Goal: Navigation & Orientation: Find specific page/section

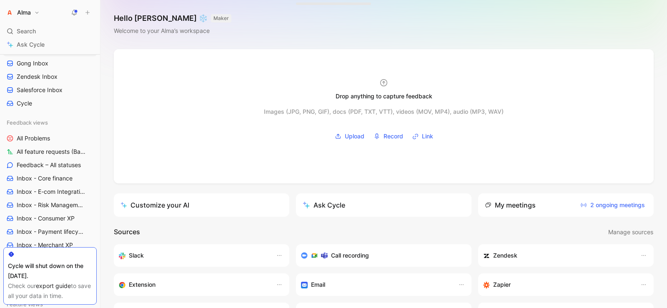
scroll to position [163, 0]
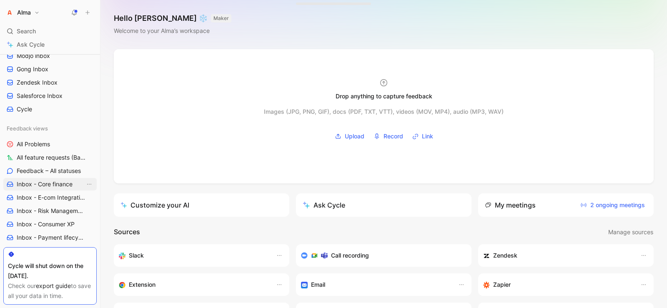
click at [57, 185] on span "Inbox - Core finance" at bounding box center [45, 184] width 56 height 8
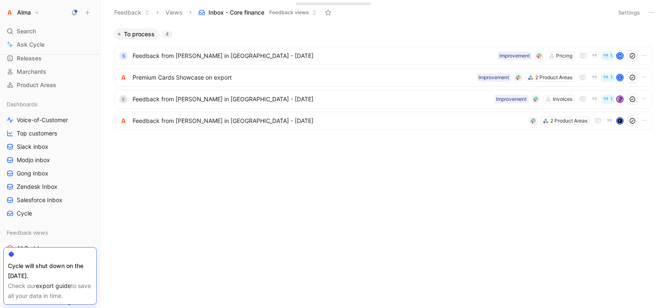
scroll to position [45, 0]
click at [40, 197] on span "Zendesk Inbox" at bounding box center [37, 201] width 41 height 8
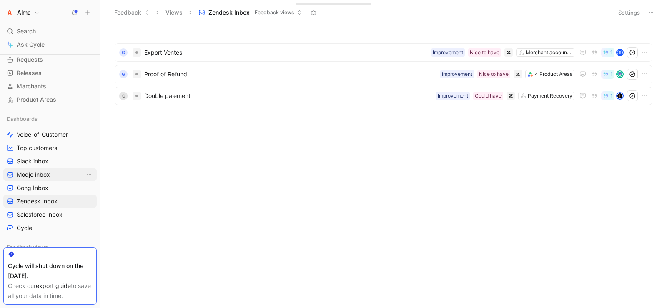
click at [40, 168] on link "Modjo inbox" at bounding box center [49, 174] width 93 height 12
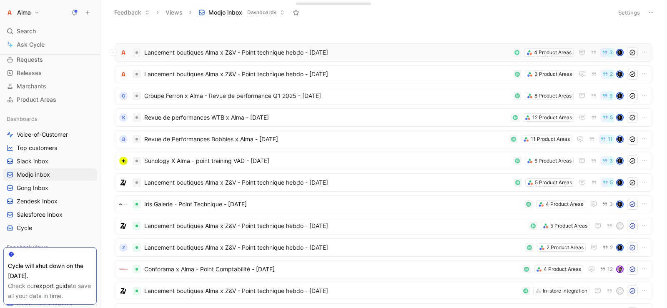
click at [196, 57] on span "Lancement boutiques Alma x Z&V - Point technique hebdo - [DATE]" at bounding box center [326, 52] width 365 height 10
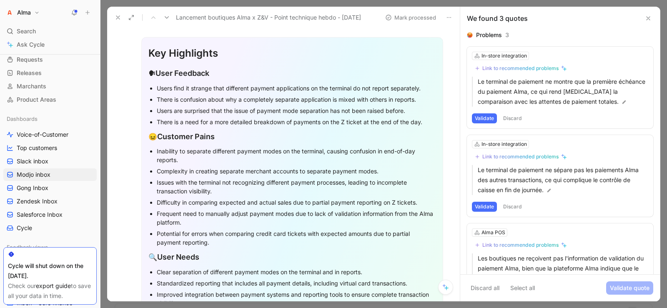
scroll to position [232, 0]
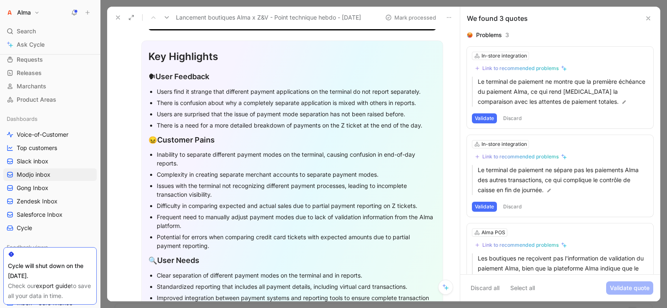
drag, startPoint x: 149, startPoint y: 56, endPoint x: 222, endPoint y: 158, distance: 125.9
click at [230, 158] on div "Key Highlights 🗣 User Feedback Users find it strange that different payment app…" at bounding box center [292, 238] width 302 height 397
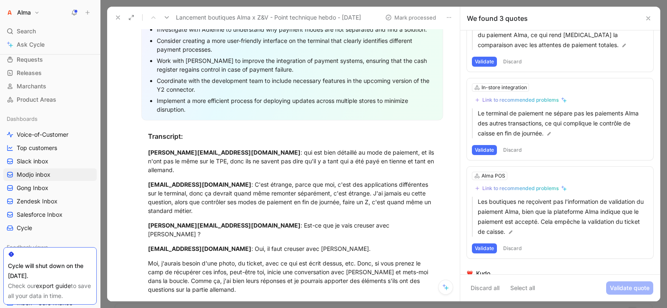
scroll to position [118, 0]
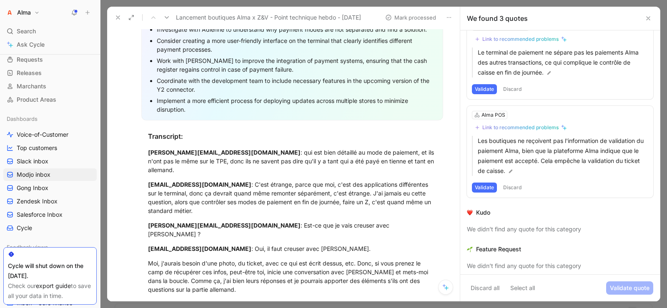
click at [647, 22] on button at bounding box center [648, 18] width 10 height 10
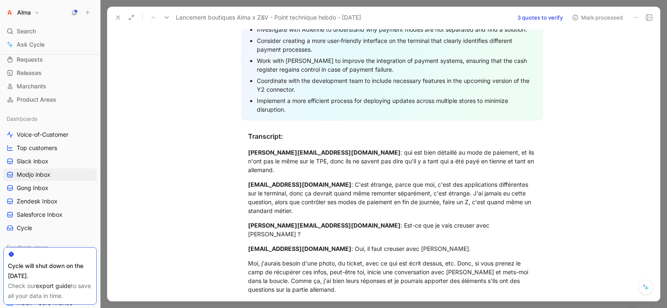
click at [115, 19] on icon at bounding box center [118, 17] width 7 height 7
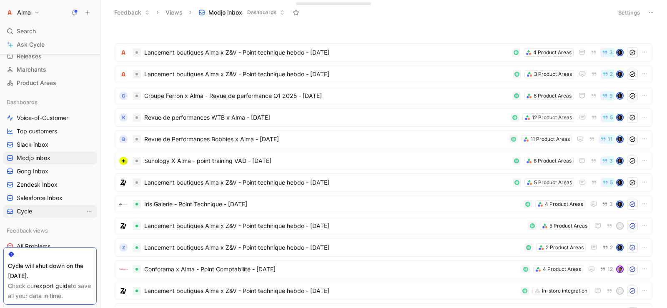
scroll to position [30, 0]
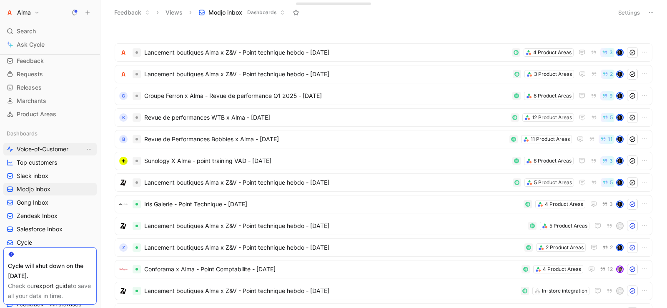
click at [53, 143] on link "Voice-of-Customer" at bounding box center [49, 149] width 93 height 12
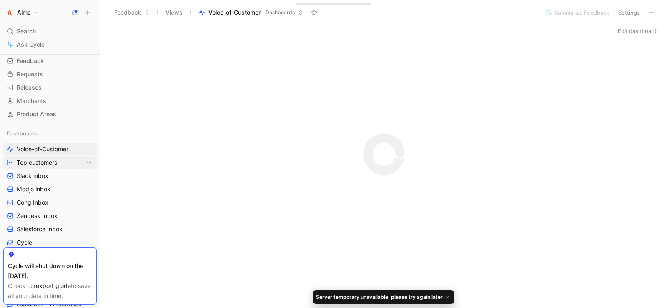
click at [51, 164] on span "Top customers" at bounding box center [37, 162] width 40 height 8
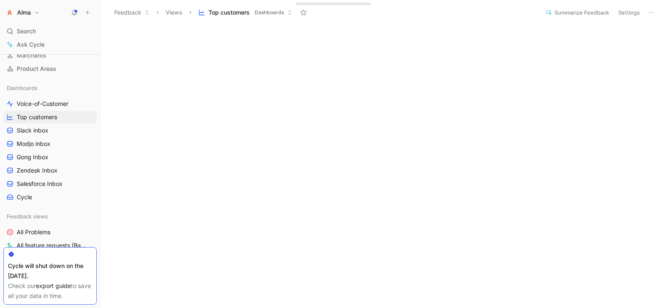
scroll to position [330, 0]
click at [60, 113] on link "Top customers" at bounding box center [49, 117] width 93 height 12
click at [60, 104] on span "Voice-of-Customer" at bounding box center [43, 104] width 52 height 8
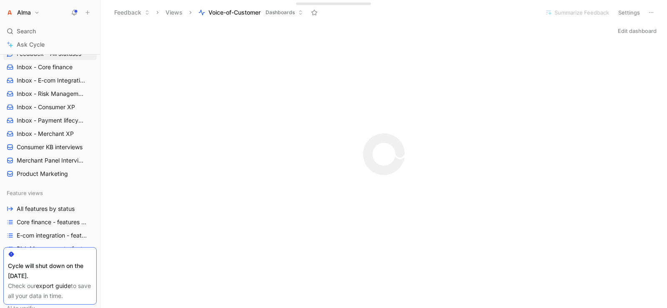
scroll to position [305, 0]
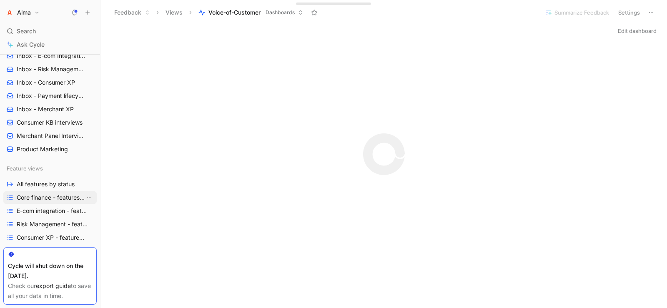
click at [40, 196] on span "Core finance - features by status" at bounding box center [51, 197] width 68 height 8
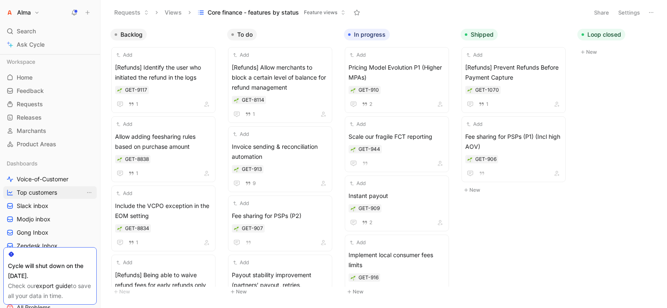
scroll to position [7, 0]
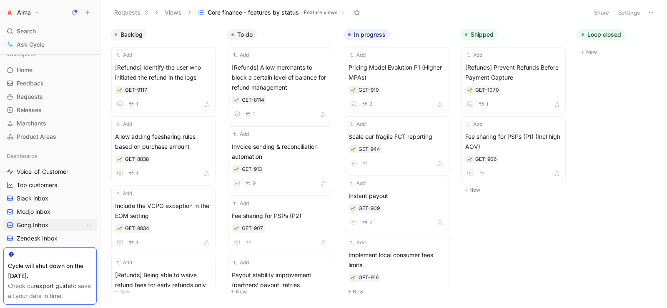
click at [37, 223] on span "Gong Inbox" at bounding box center [33, 225] width 32 height 8
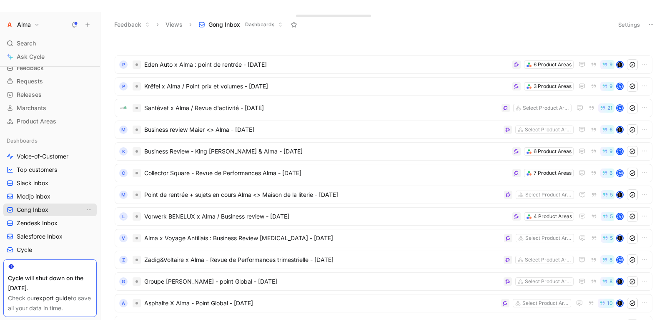
scroll to position [37, 0]
